Goal: Information Seeking & Learning: Learn about a topic

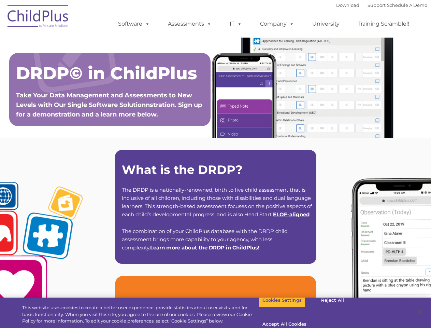
type input ""
click at [215, 164] on strong "What is the DRDP?" at bounding box center [182, 169] width 121 height 15
click at [146, 24] on span at bounding box center [146, 23] width 8 height 6
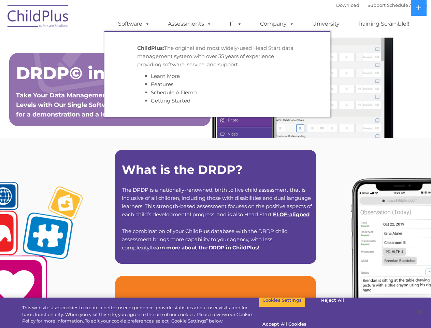
click at [208, 24] on span at bounding box center [208, 23] width 8 height 6
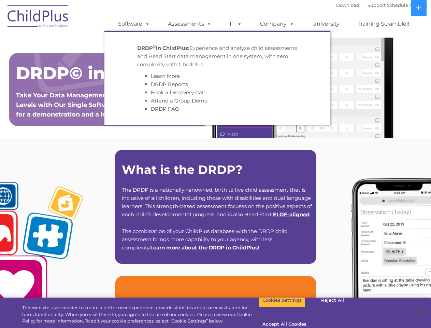
click at [236, 24] on span at bounding box center [239, 23] width 8 height 6
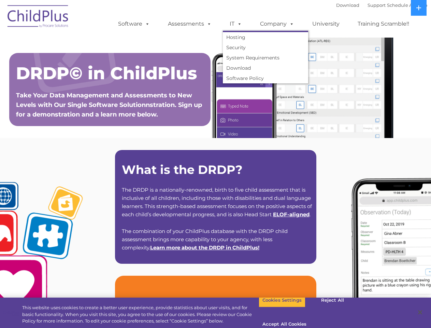
click at [238, 24] on span at bounding box center [239, 23] width 8 height 6
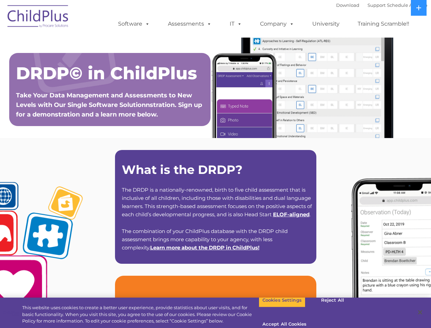
click at [277, 24] on link "Company" at bounding box center [277, 24] width 48 height 14
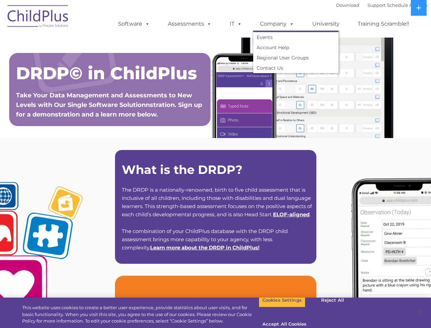
click at [290, 24] on span at bounding box center [291, 23] width 8 height 6
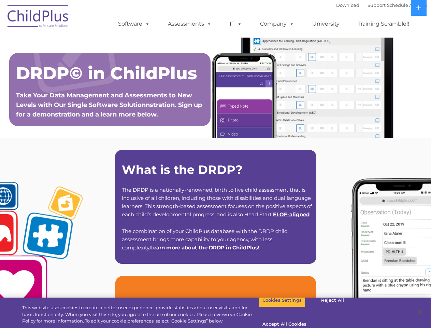
click at [419, 8] on icon at bounding box center [419, 7] width 5 height 5
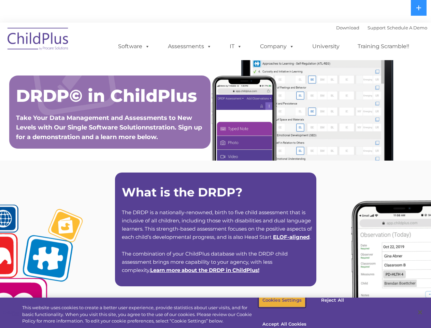
click at [277, 307] on button "Cookies Settings" at bounding box center [282, 300] width 47 height 14
